Goal: Navigation & Orientation: Understand site structure

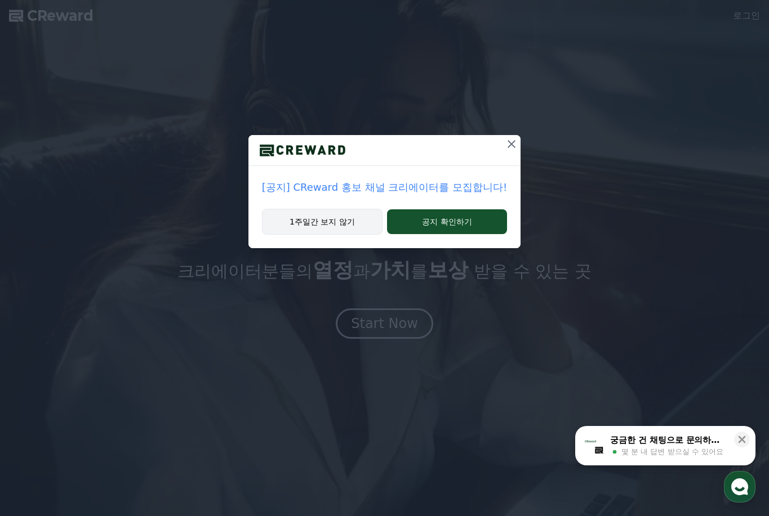
click at [322, 223] on button "1주일간 보지 않기" at bounding box center [322, 222] width 121 height 26
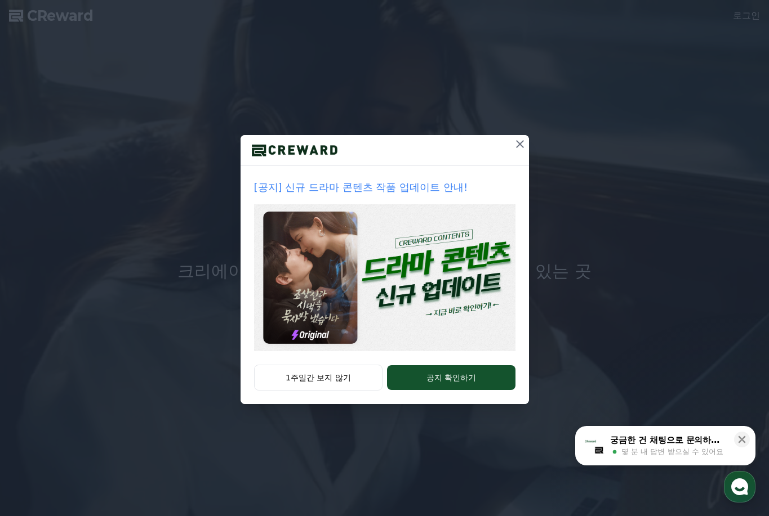
click at [514, 146] on icon at bounding box center [520, 144] width 14 height 14
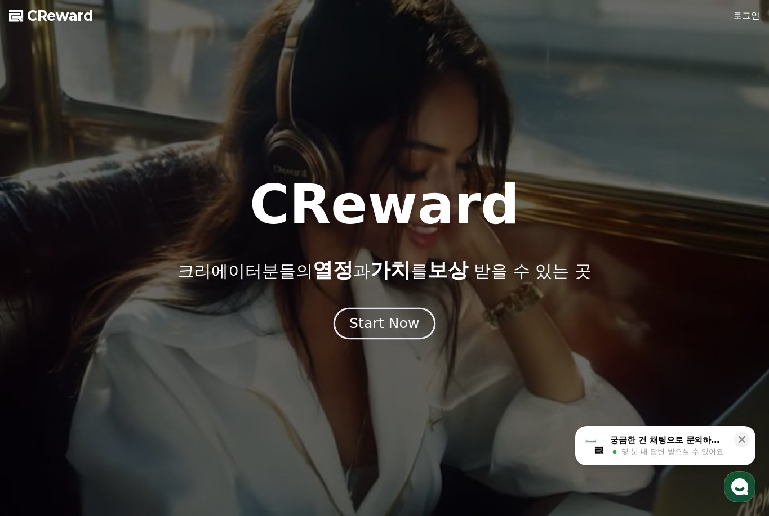
click at [372, 328] on div "Start Now" at bounding box center [384, 323] width 70 height 19
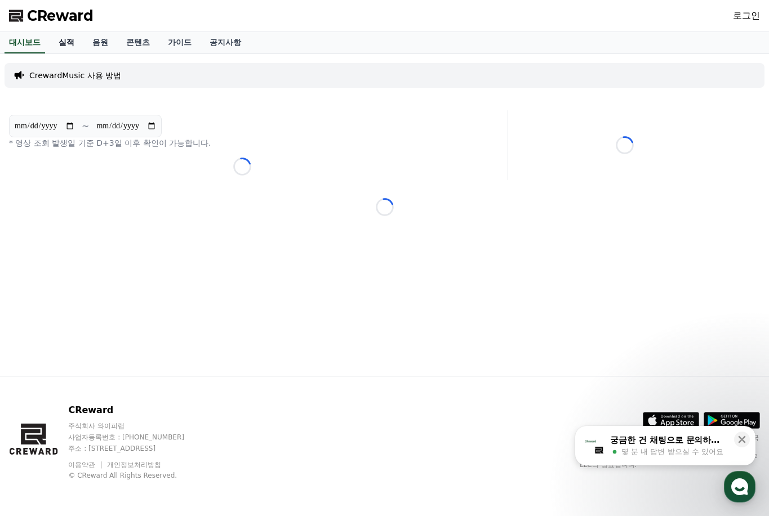
click at [71, 44] on link "실적" at bounding box center [67, 42] width 34 height 21
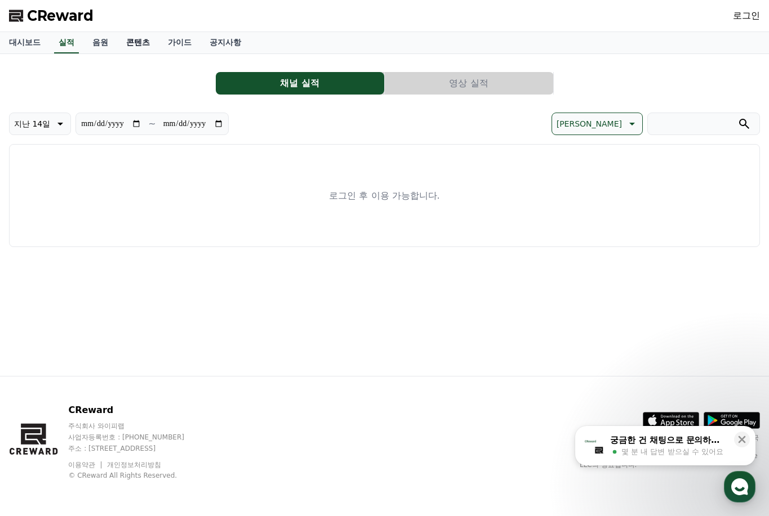
click at [137, 44] on link "콘텐츠" at bounding box center [138, 42] width 42 height 21
